Goal: Task Accomplishment & Management: Complete application form

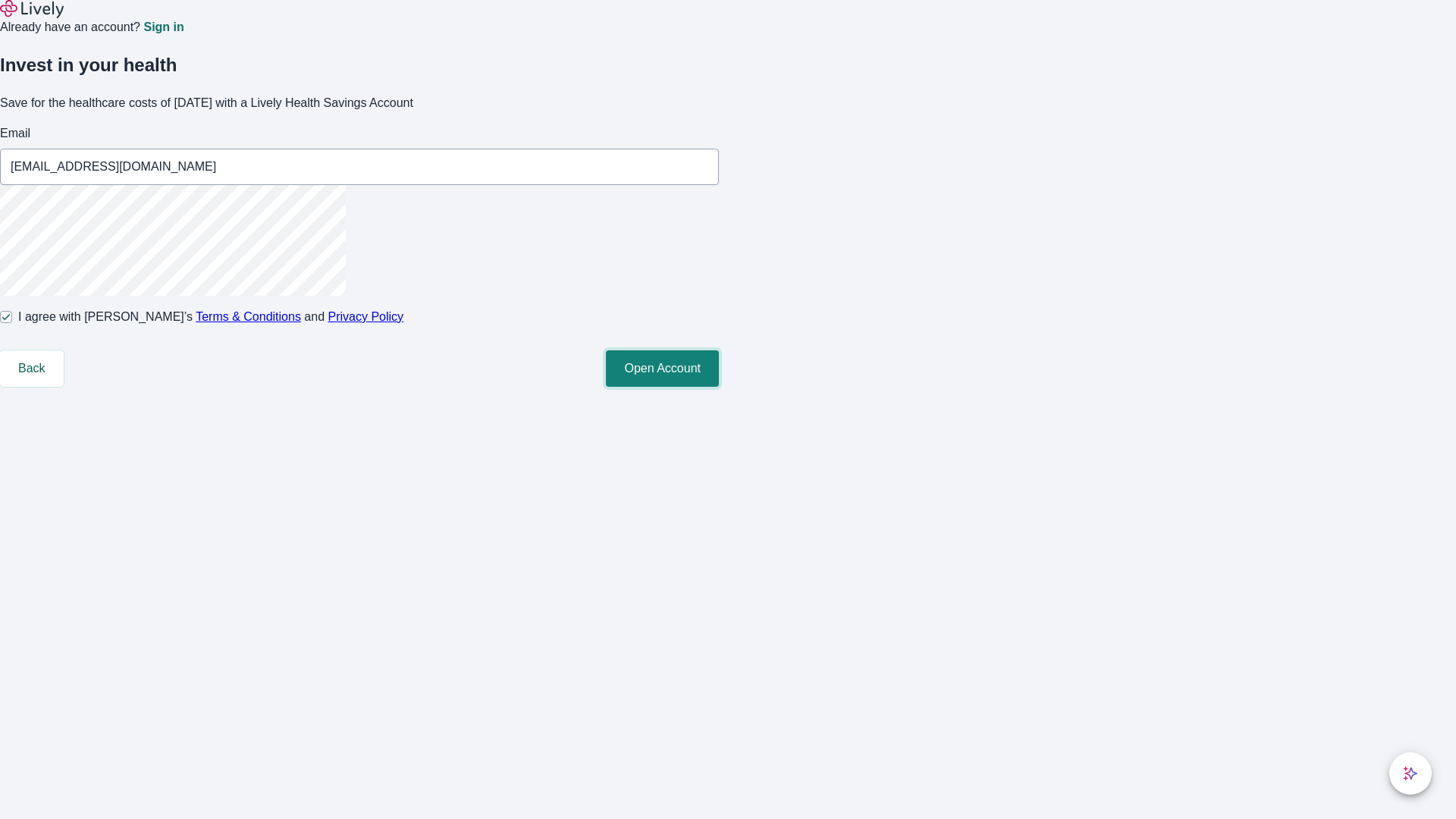
click at [719, 387] on button "Open Account" at bounding box center [662, 368] width 113 height 36
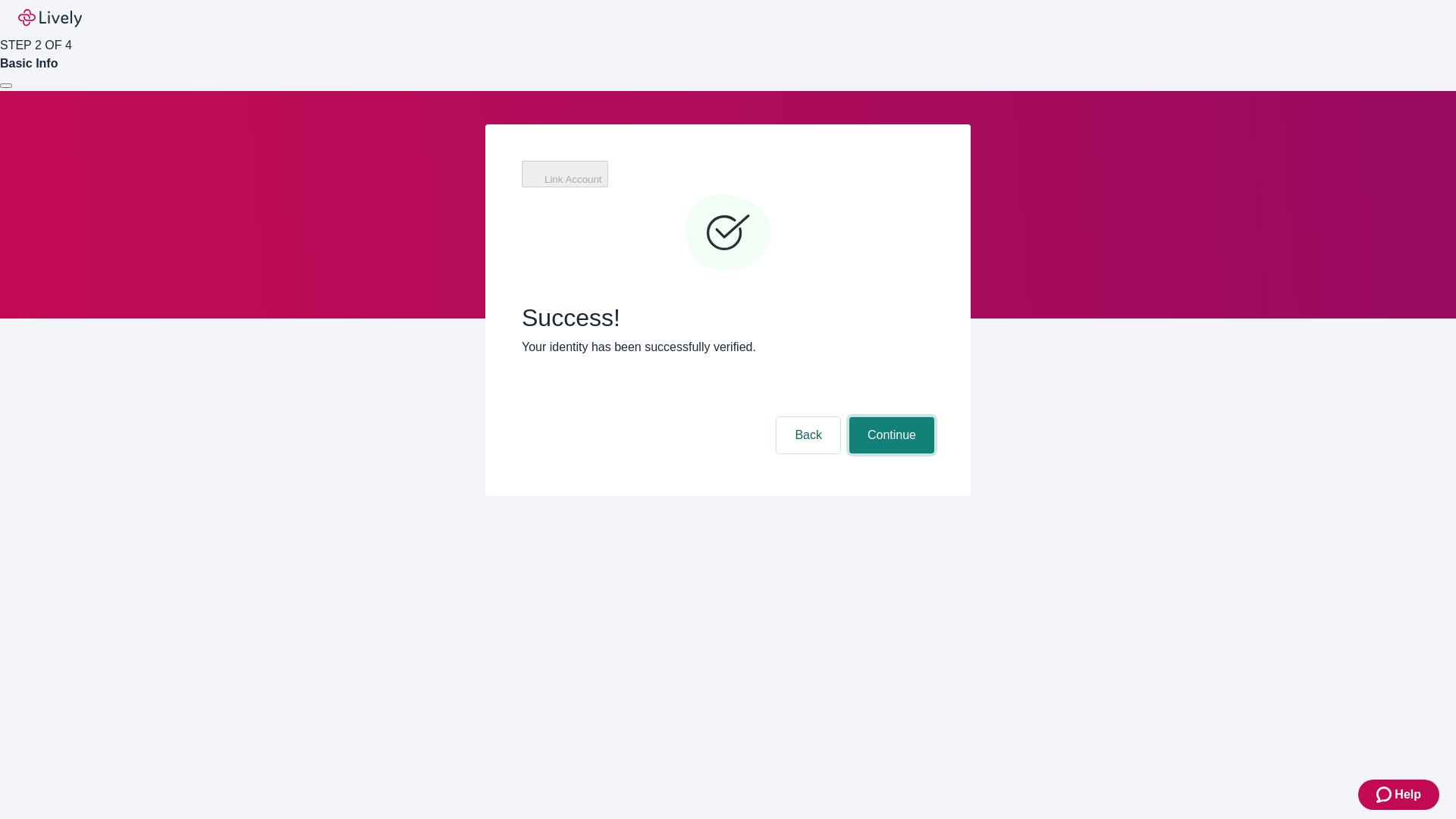
click at [889, 418] on button "Continue" at bounding box center [892, 435] width 85 height 36
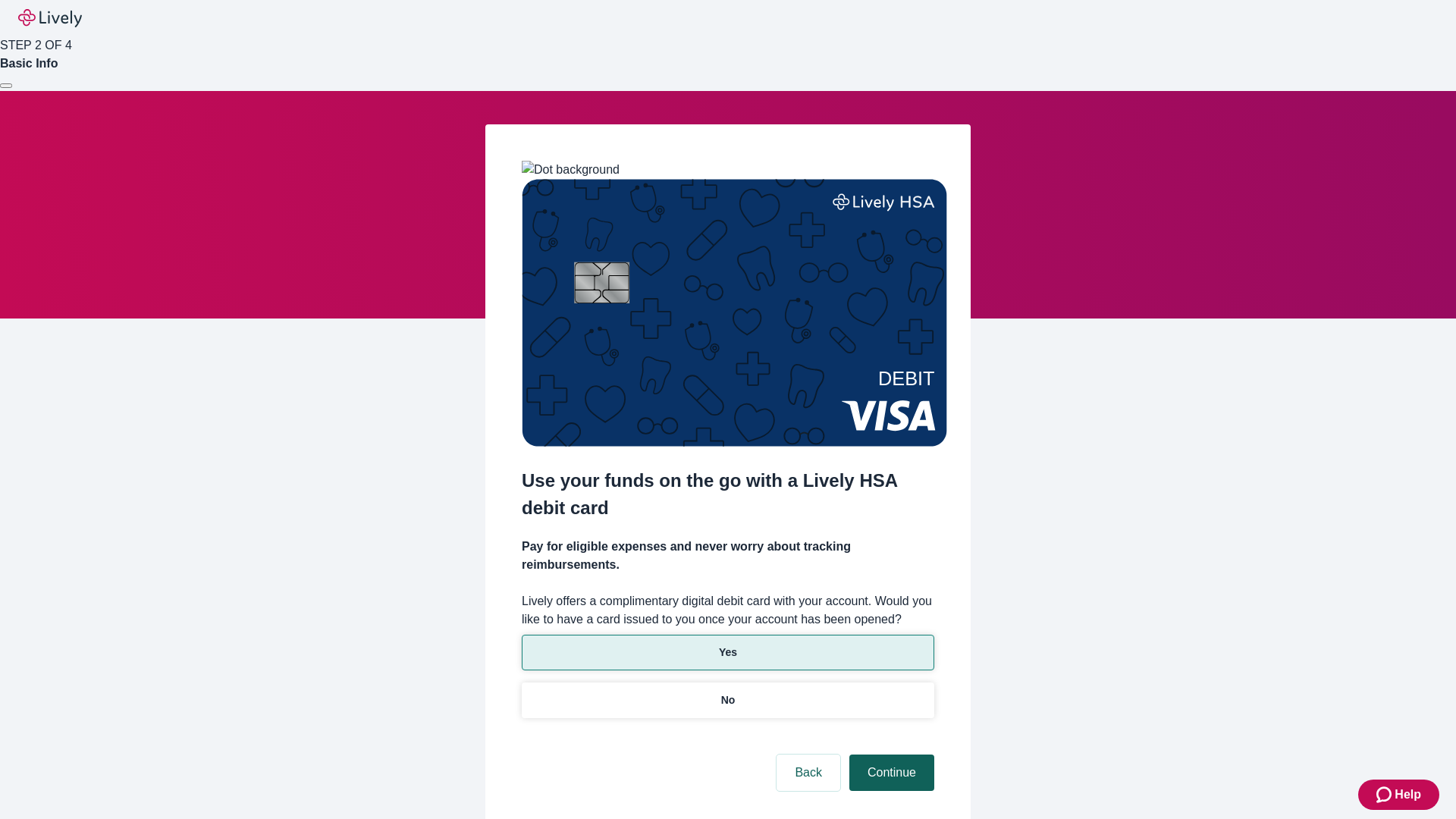
click at [727, 693] on p "No" at bounding box center [728, 700] width 14 height 16
click at [889, 754] on button "Continue" at bounding box center [892, 772] width 85 height 36
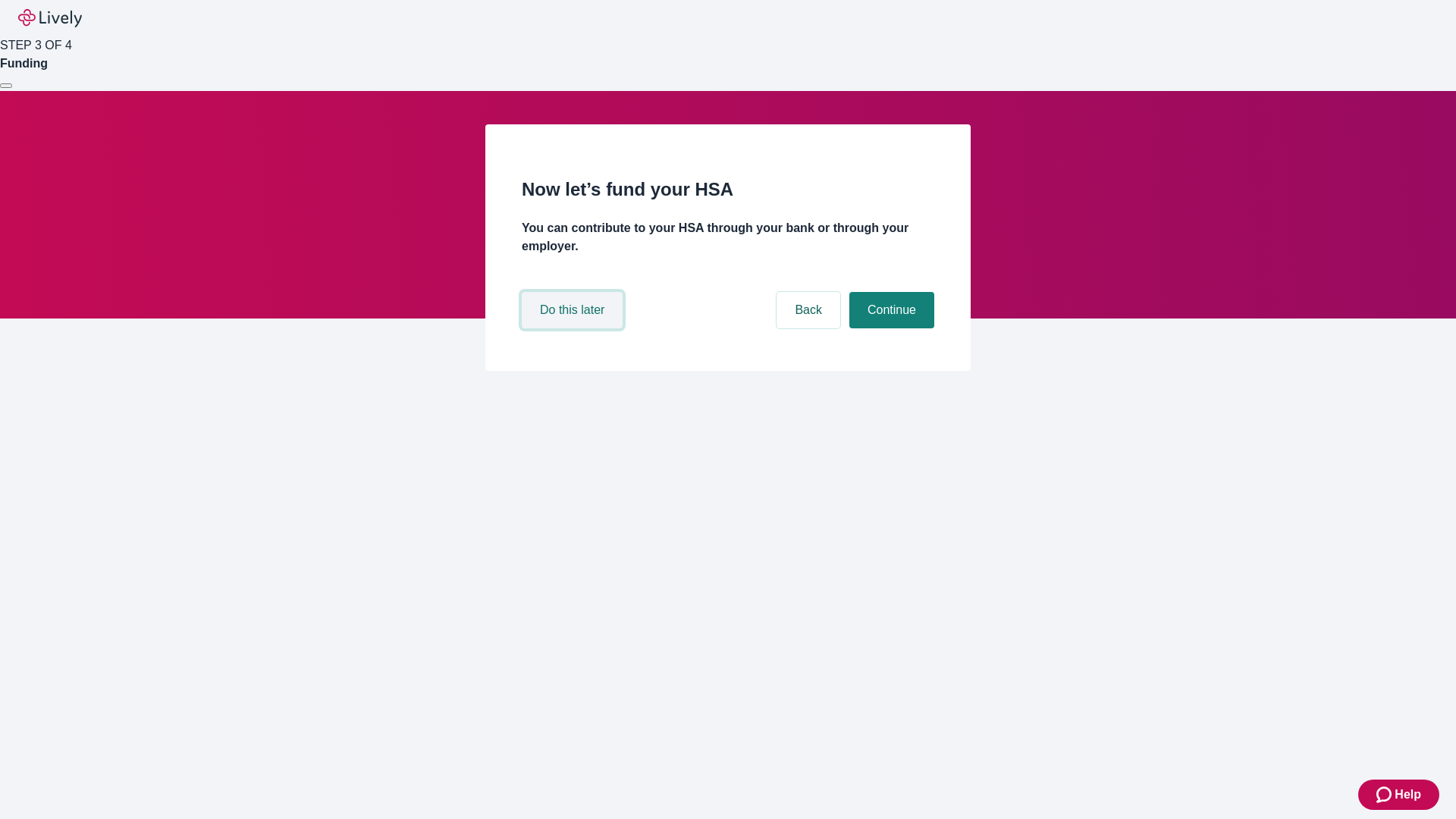
click at [574, 328] on button "Do this later" at bounding box center [572, 310] width 101 height 36
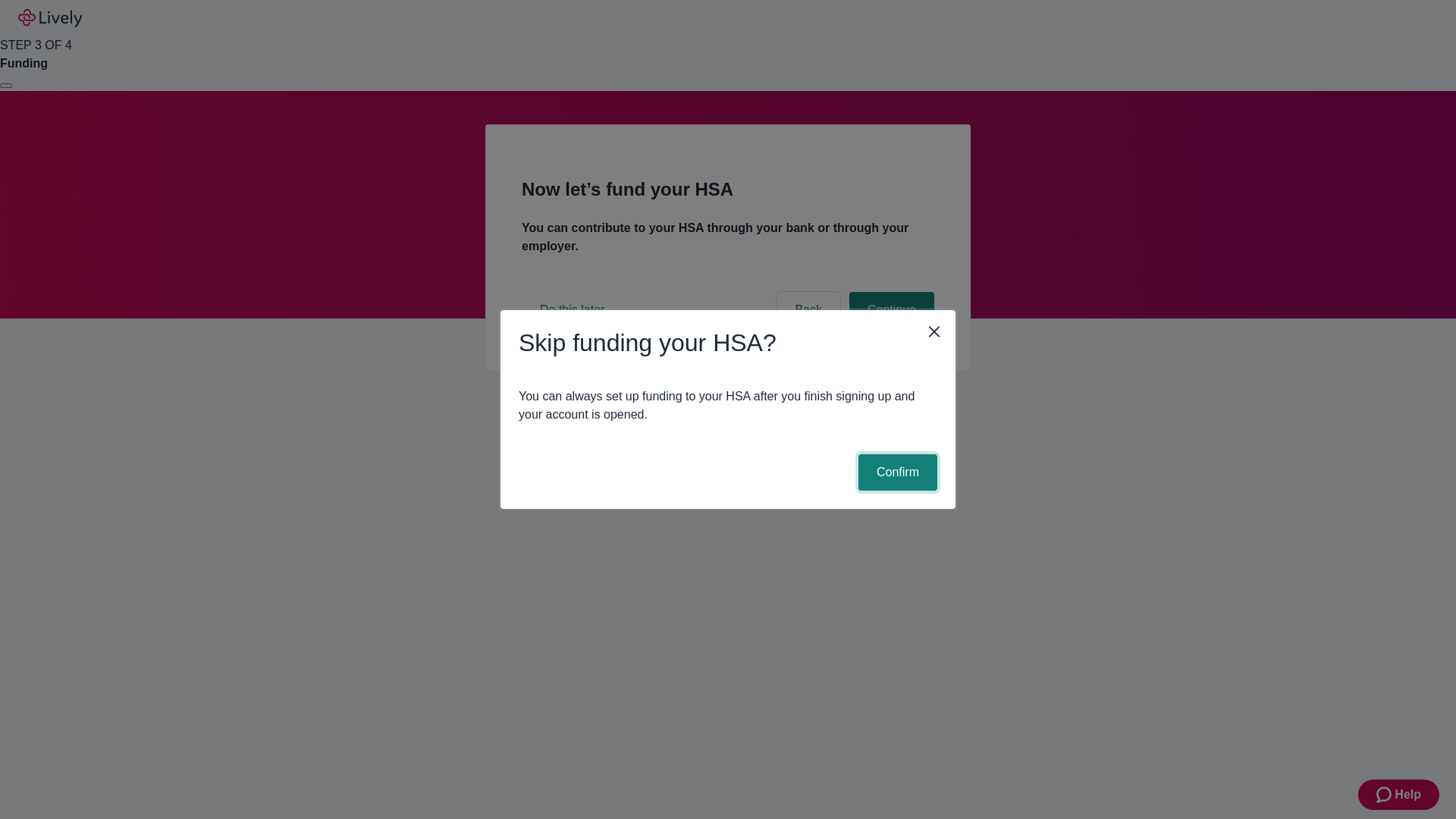
click at [895, 473] on button "Confirm" at bounding box center [898, 472] width 79 height 36
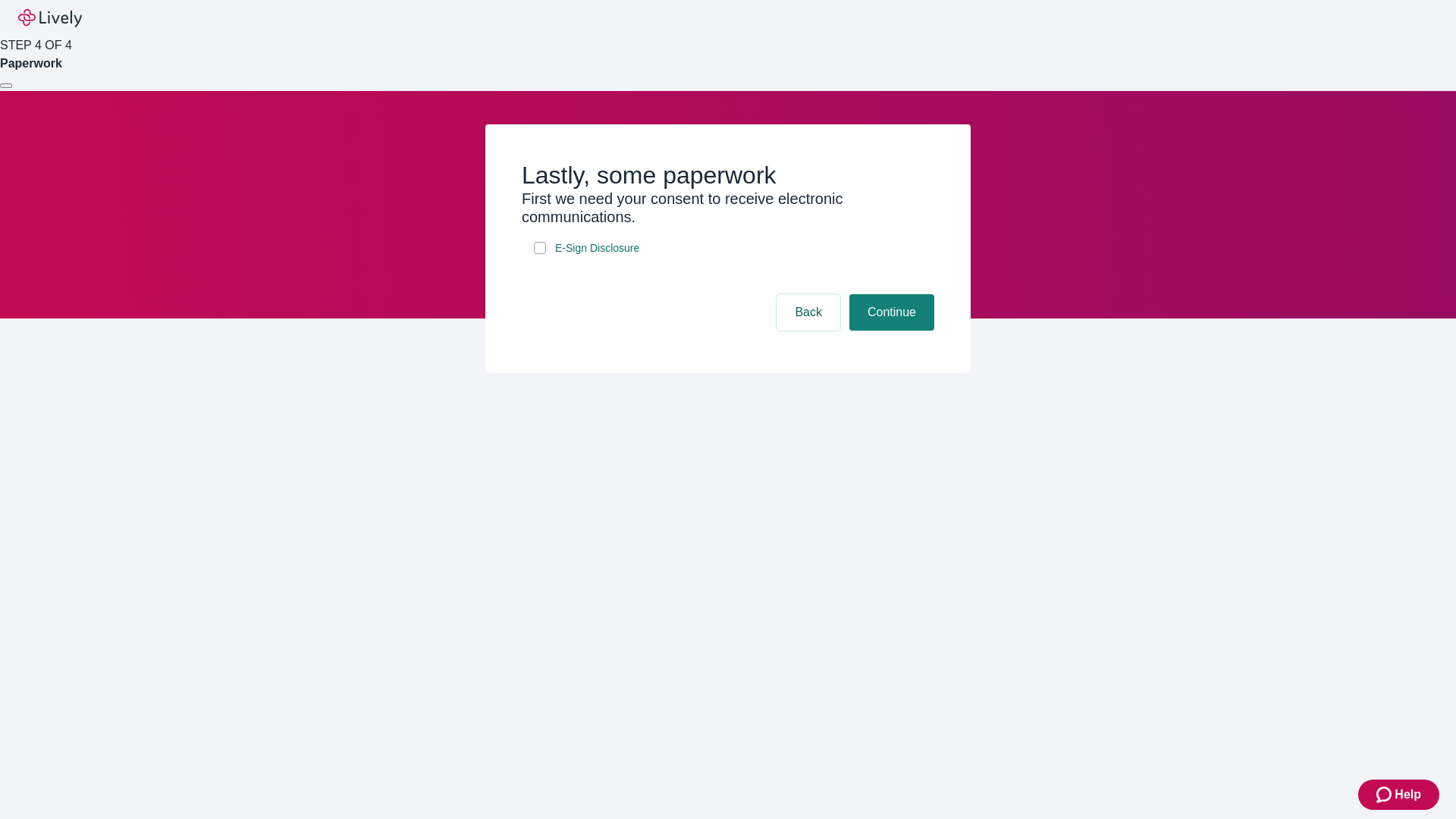
click at [540, 254] on input "E-Sign Disclosure" at bounding box center [540, 248] width 12 height 12
checkbox input "true"
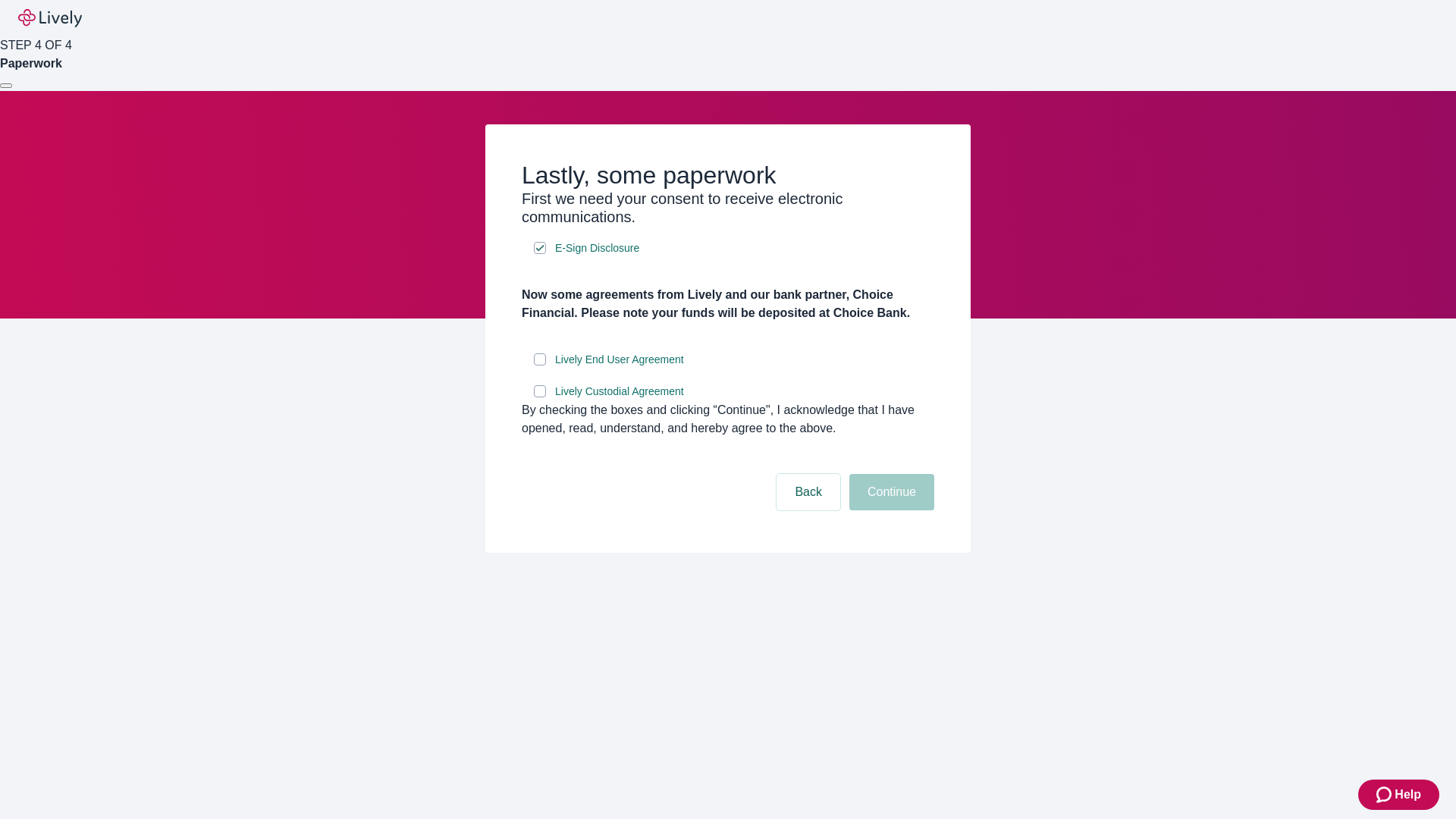
click at [540, 366] on input "Lively End User Agreement" at bounding box center [540, 359] width 12 height 12
checkbox input "true"
click at [540, 397] on input "Lively Custodial Agreement" at bounding box center [540, 391] width 12 height 12
checkbox input "true"
click at [889, 510] on button "Continue" at bounding box center [892, 492] width 85 height 36
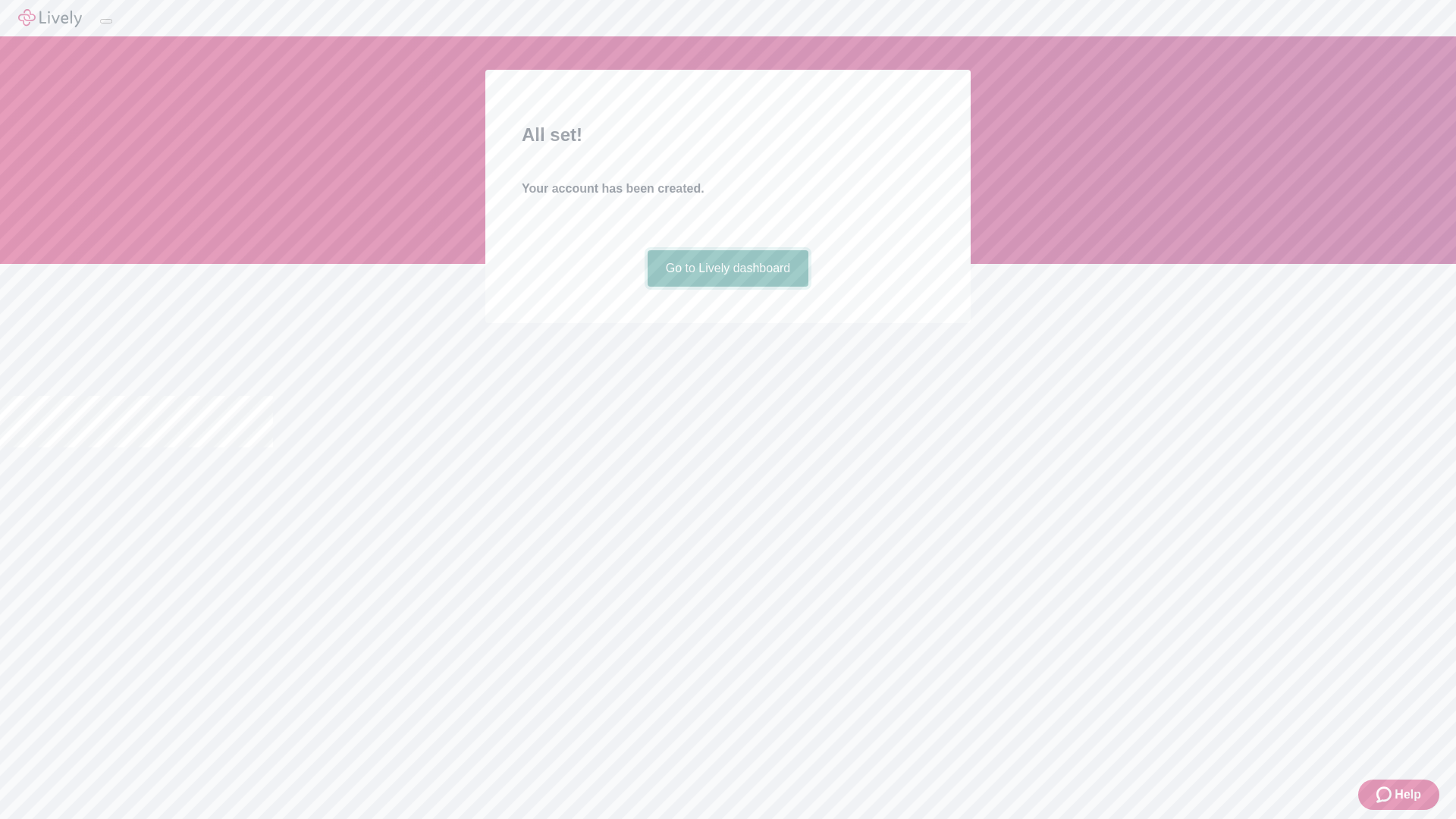
click at [727, 287] on link "Go to Lively dashboard" at bounding box center [728, 268] width 161 height 36
